Goal: Task Accomplishment & Management: Manage account settings

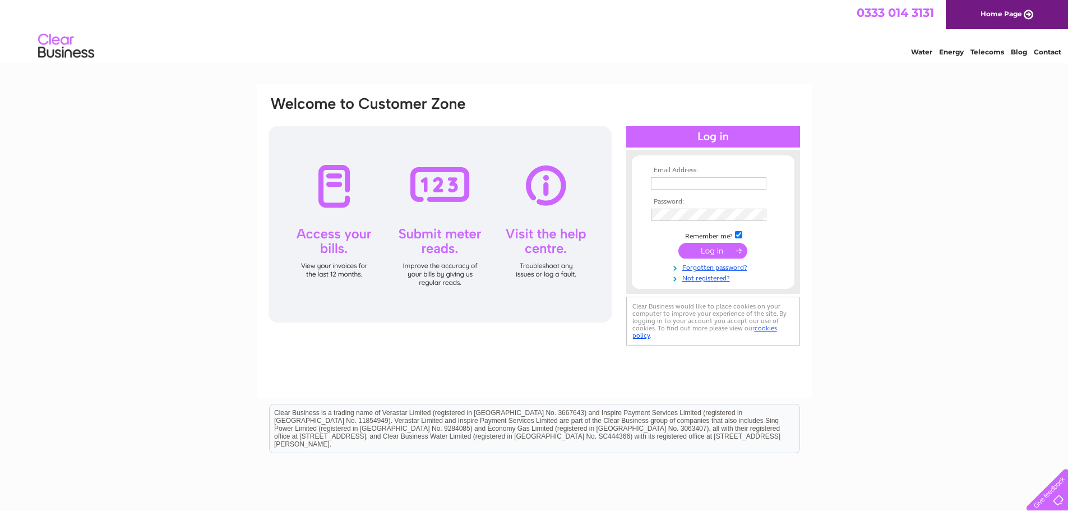
click at [664, 182] on input "text" at bounding box center [708, 183] width 115 height 12
type input "csim@mmaviation.com"
click at [731, 254] on input "submit" at bounding box center [712, 252] width 69 height 16
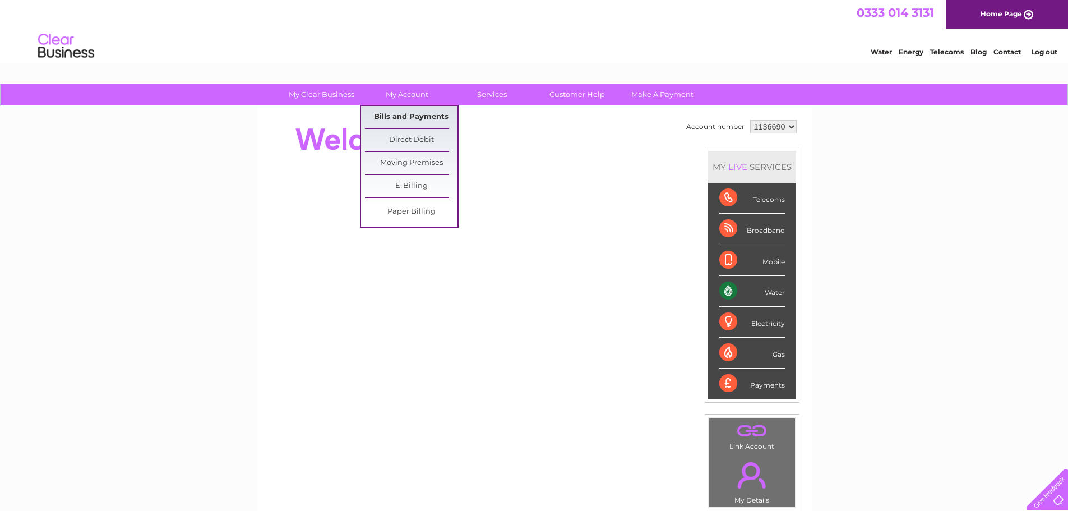
click at [405, 115] on link "Bills and Payments" at bounding box center [411, 117] width 92 height 22
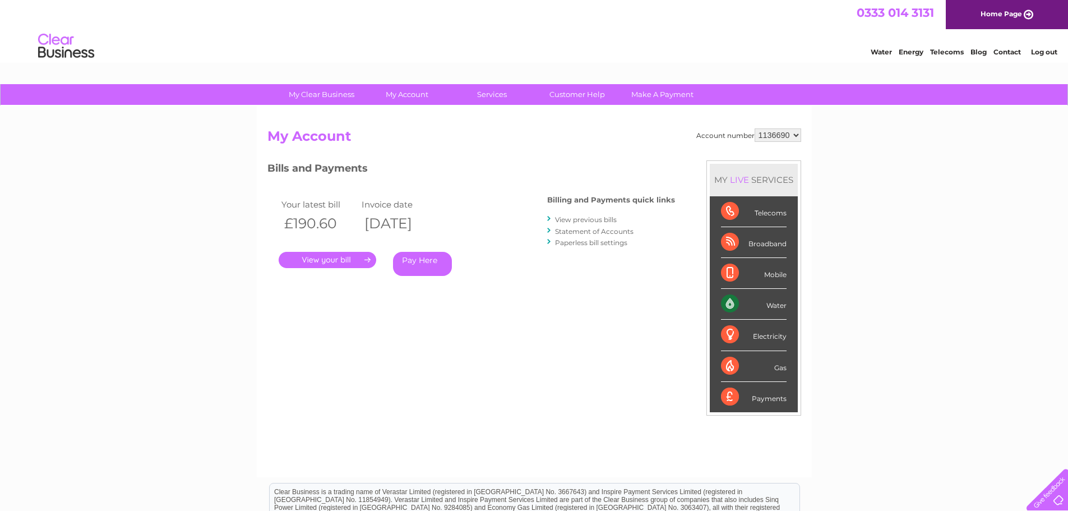
click at [329, 260] on link "." at bounding box center [328, 260] width 98 height 16
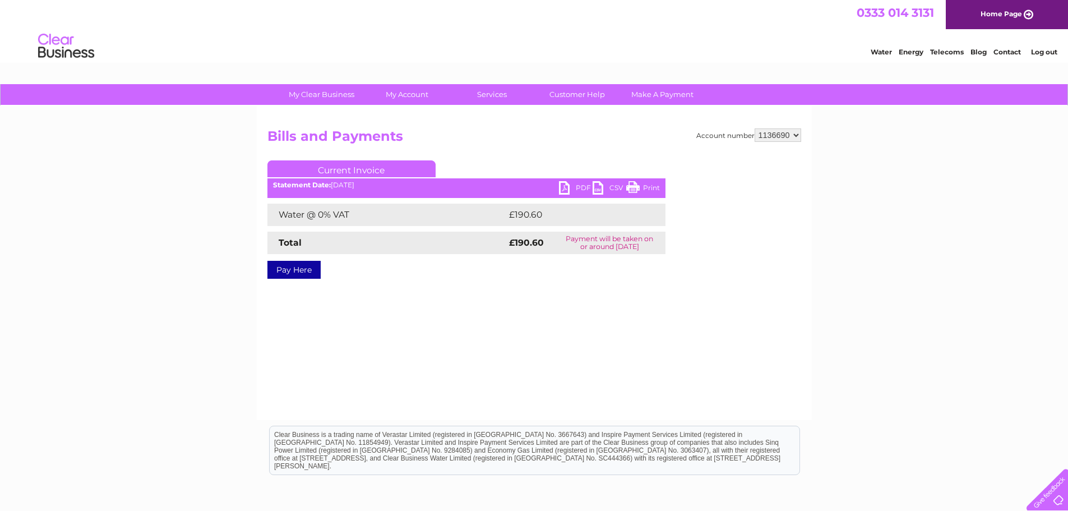
click at [563, 188] on link "PDF" at bounding box center [576, 189] width 34 height 16
